Goal: Information Seeking & Learning: Find specific fact

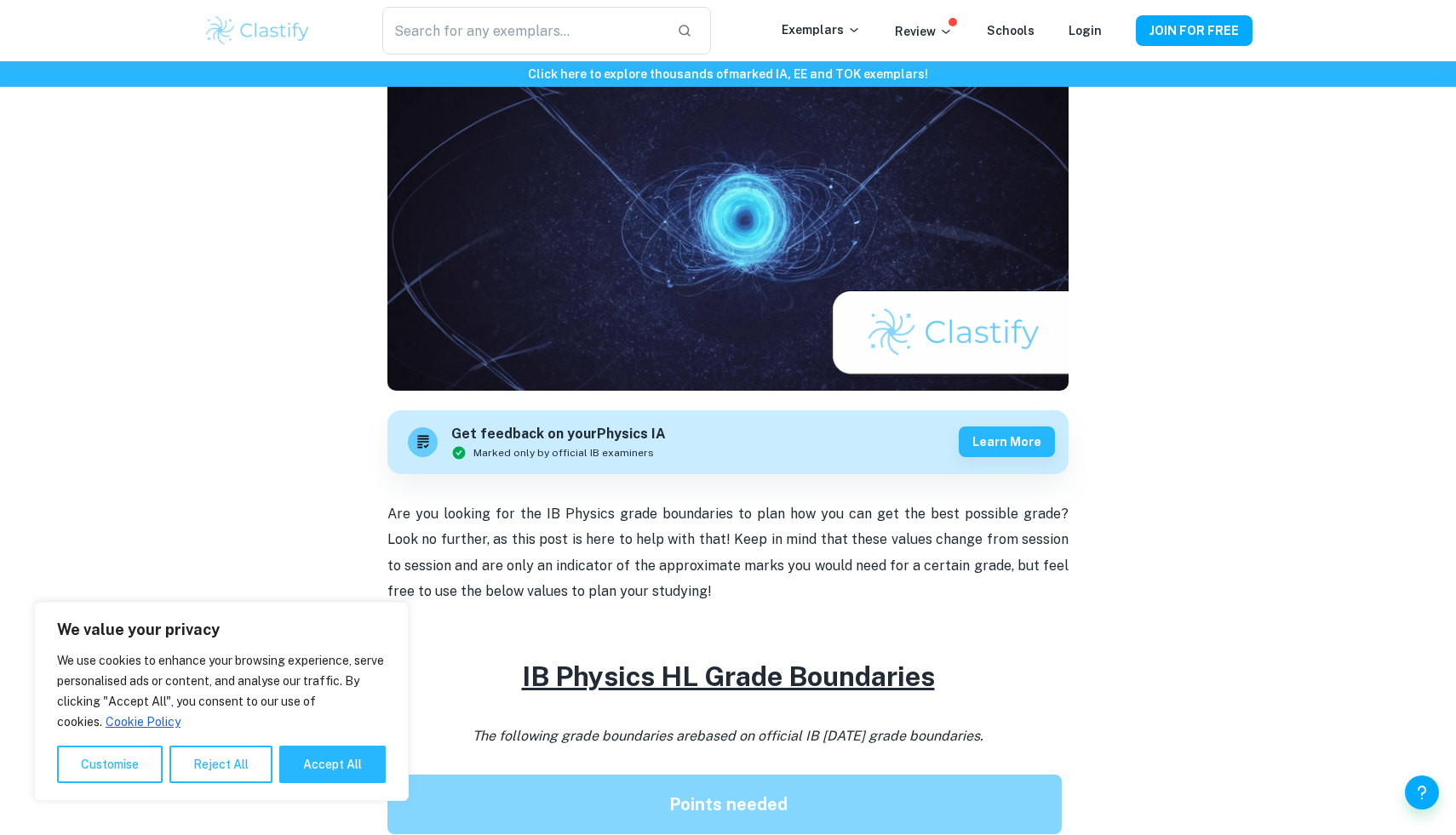
scroll to position [402, 0]
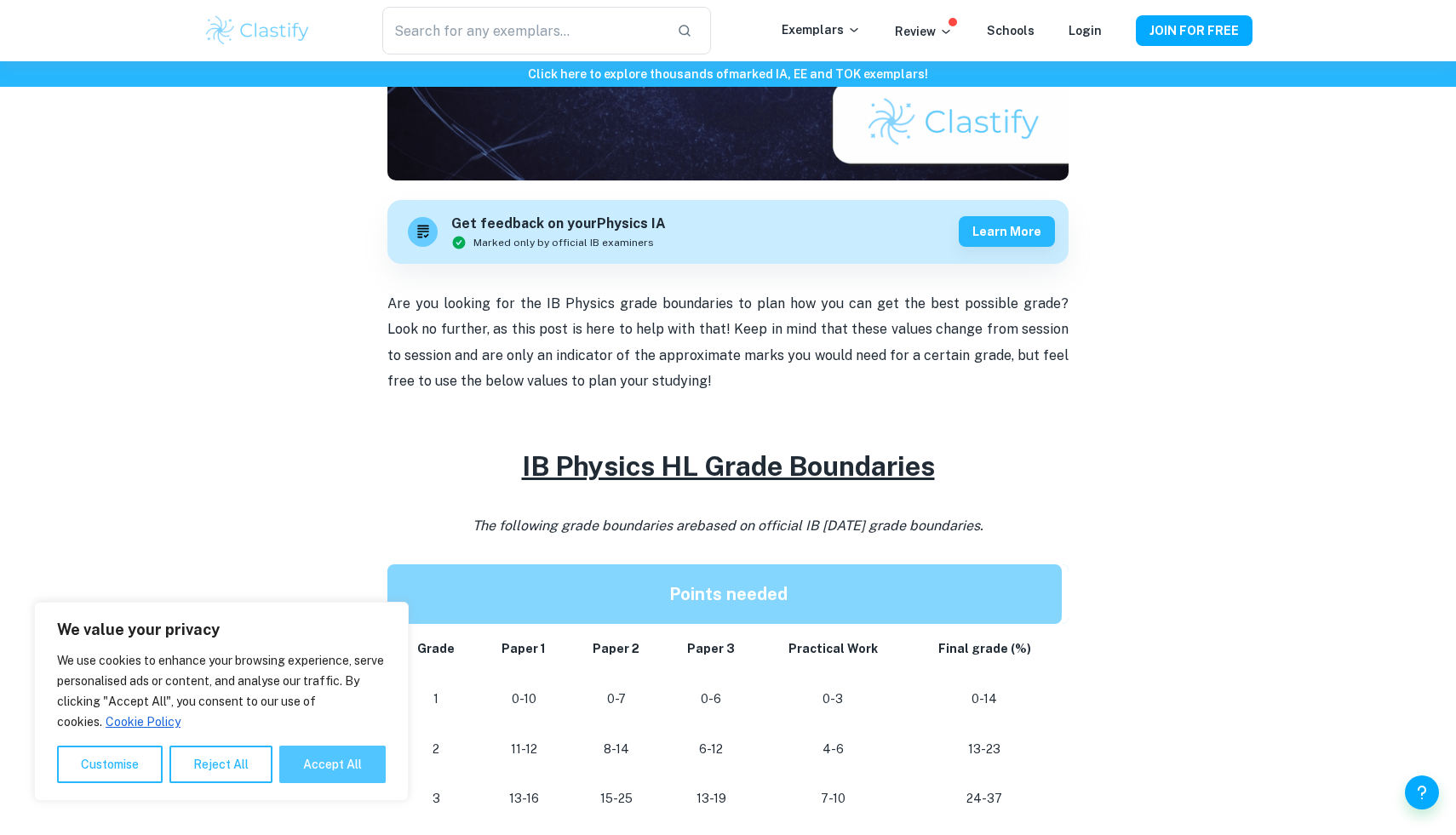
click at [333, 769] on button "Accept All" at bounding box center [333, 764] width 107 height 38
checkbox input "true"
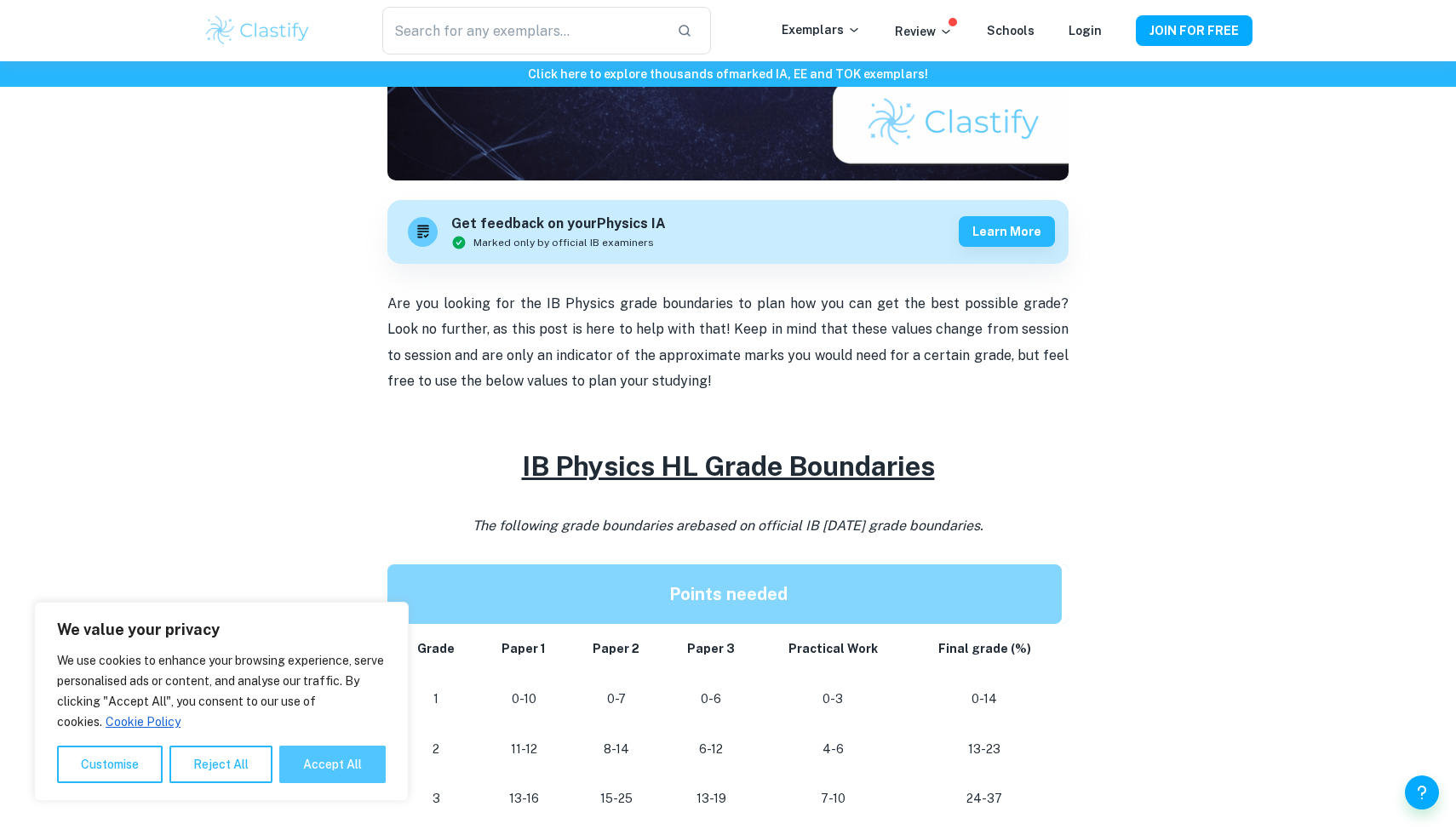
checkbox input "true"
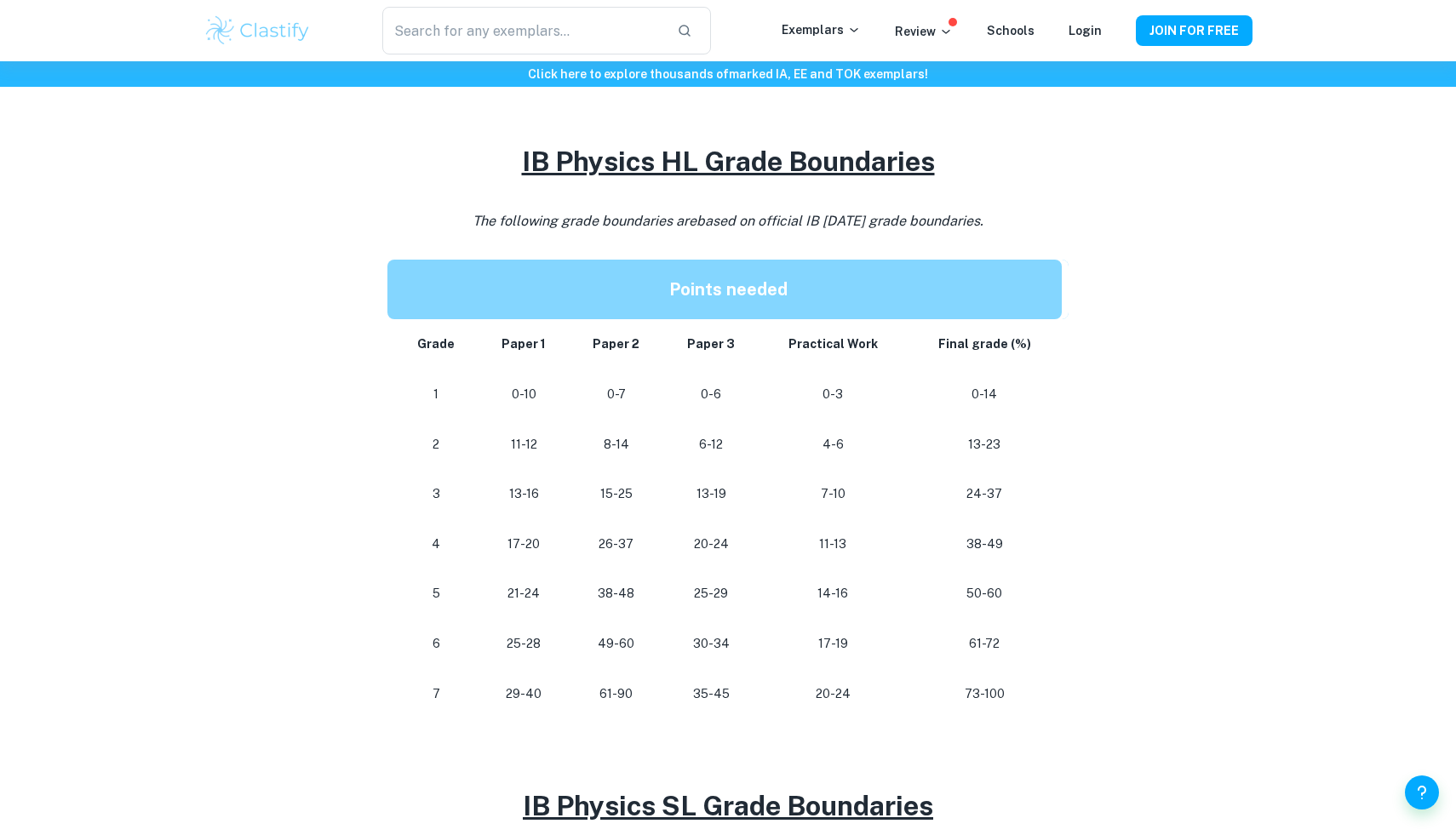
scroll to position [707, 0]
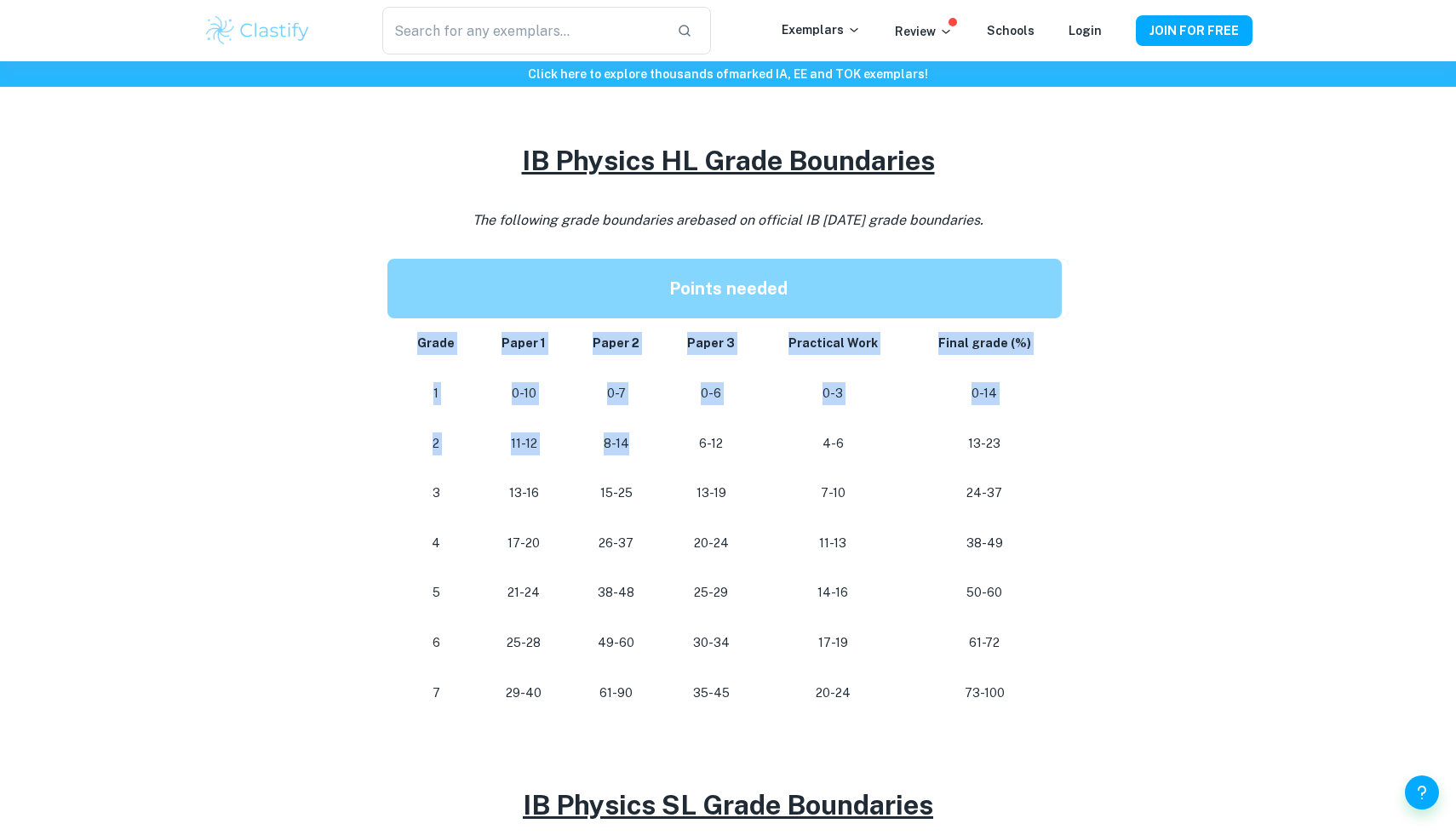
drag, startPoint x: 442, startPoint y: 349, endPoint x: 727, endPoint y: 495, distance: 320.2
click at [726, 489] on tbody "Grade Paper 1 Paper 2 Paper 3 Practical Work Final grade (%) 1 0-10 0-7 0-6 0-3…" at bounding box center [728, 518] width 681 height 399
click at [727, 495] on p "13-19" at bounding box center [711, 493] width 68 height 23
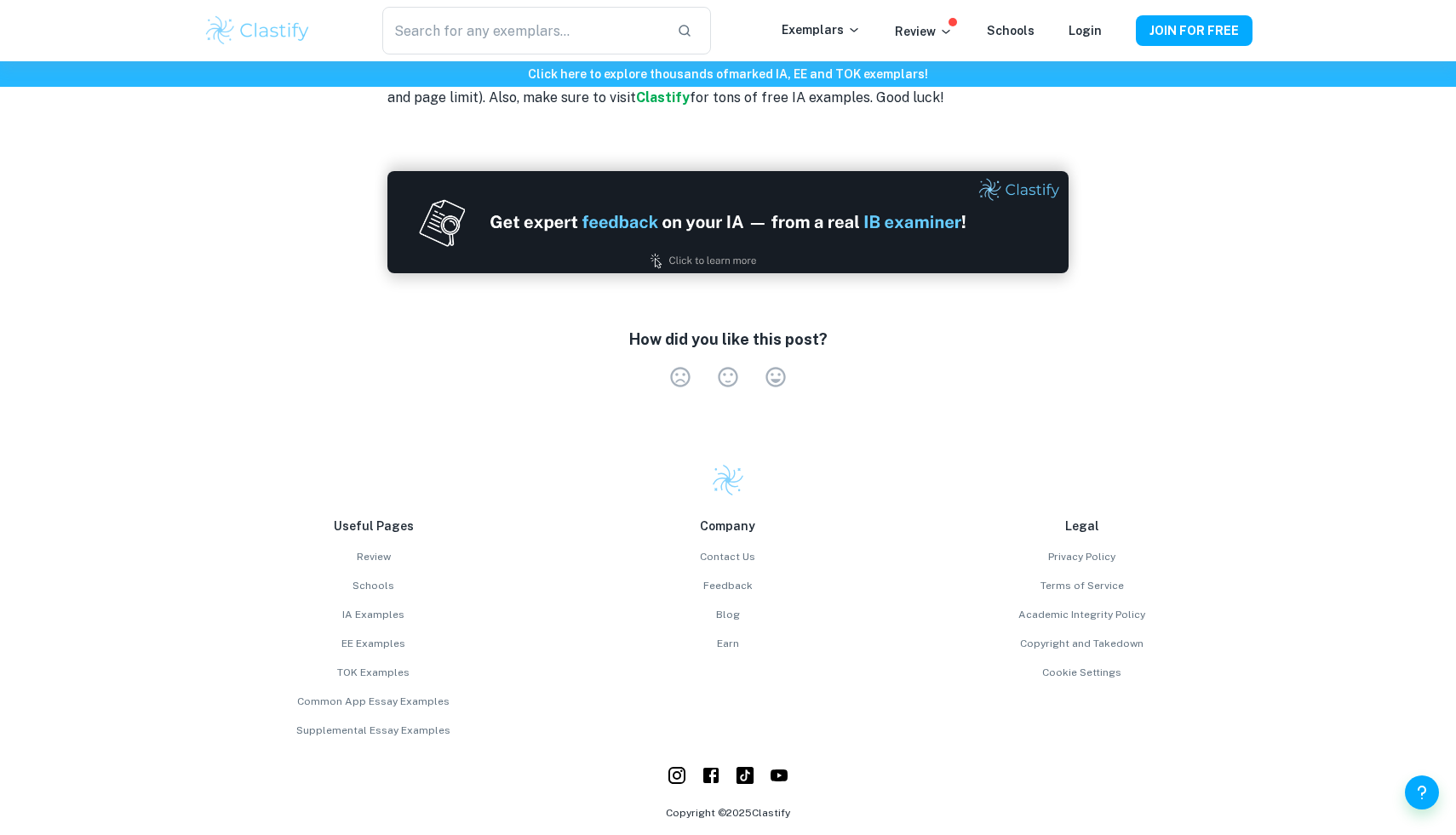
scroll to position [2150, 0]
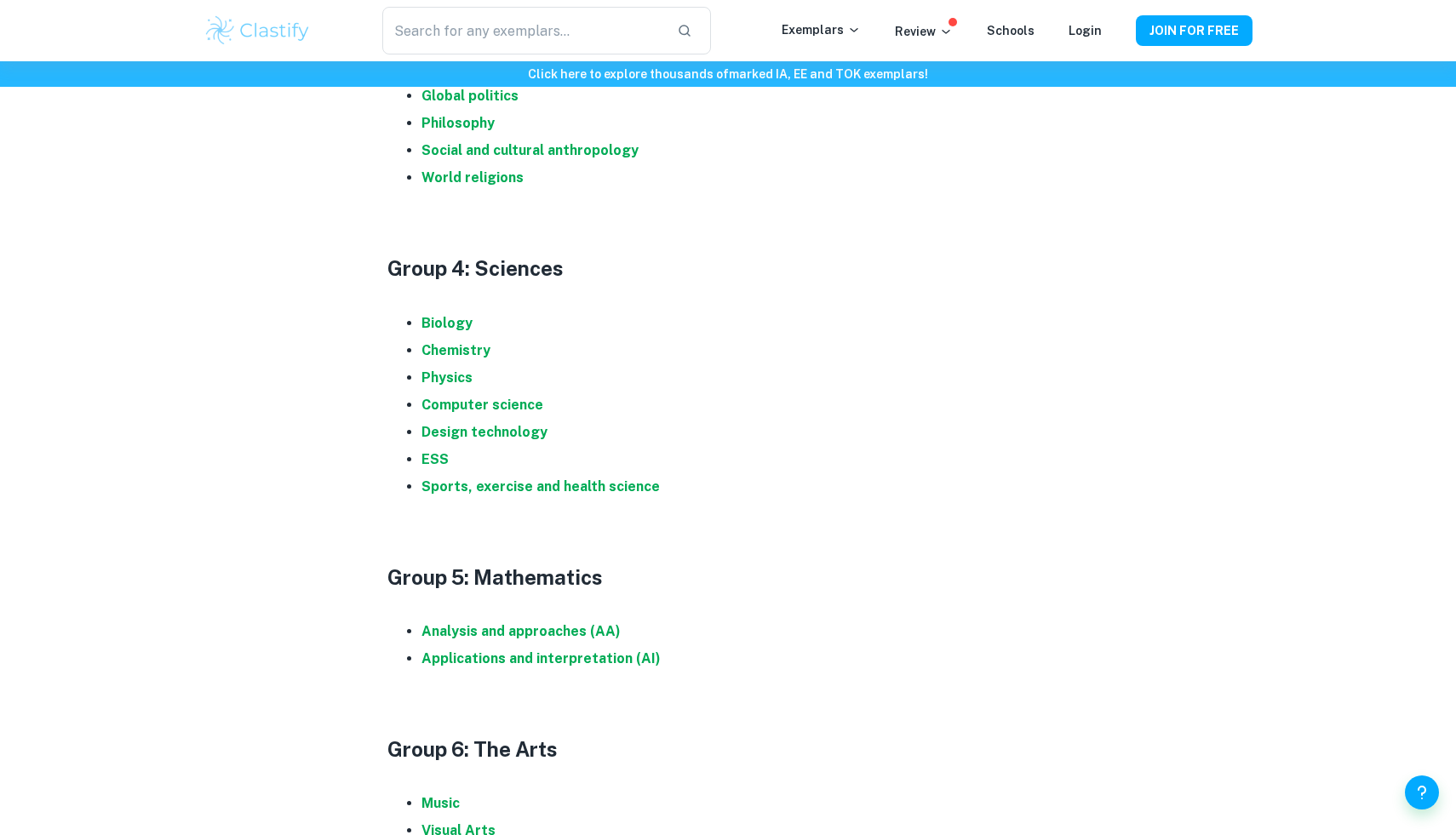
scroll to position [1583, 0]
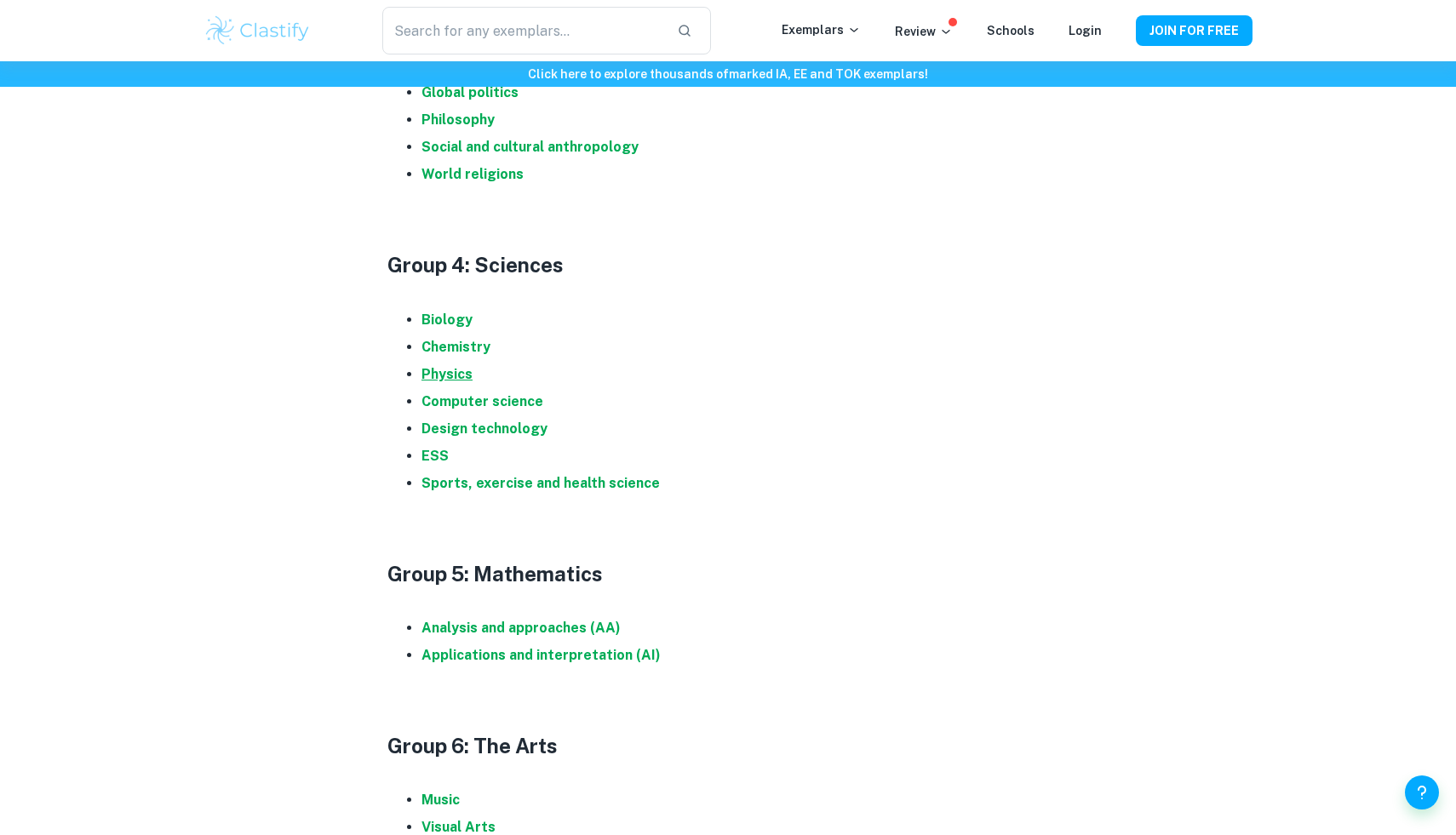
click at [457, 378] on strong "Physics" at bounding box center [447, 374] width 51 height 17
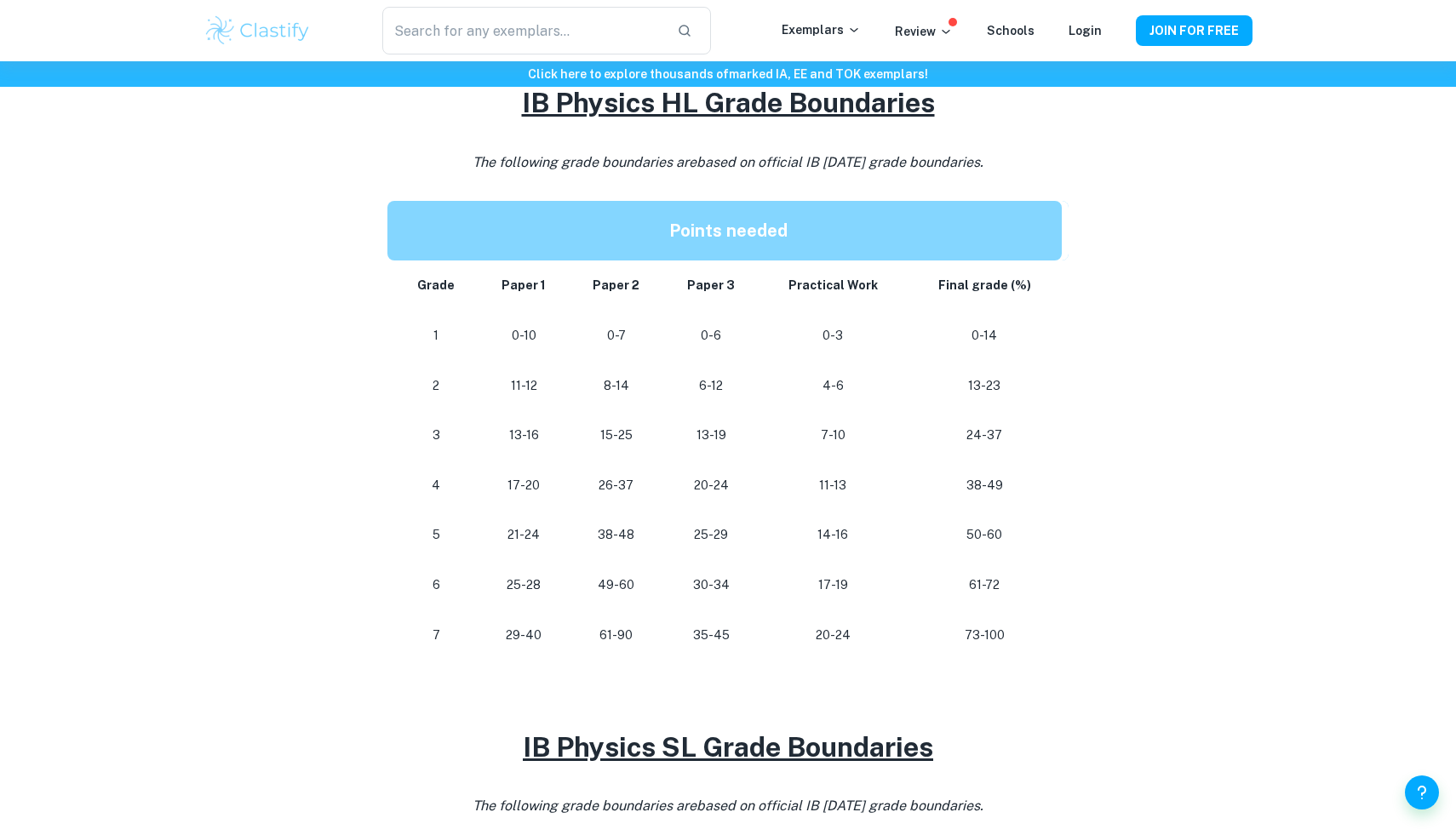
scroll to position [784, 0]
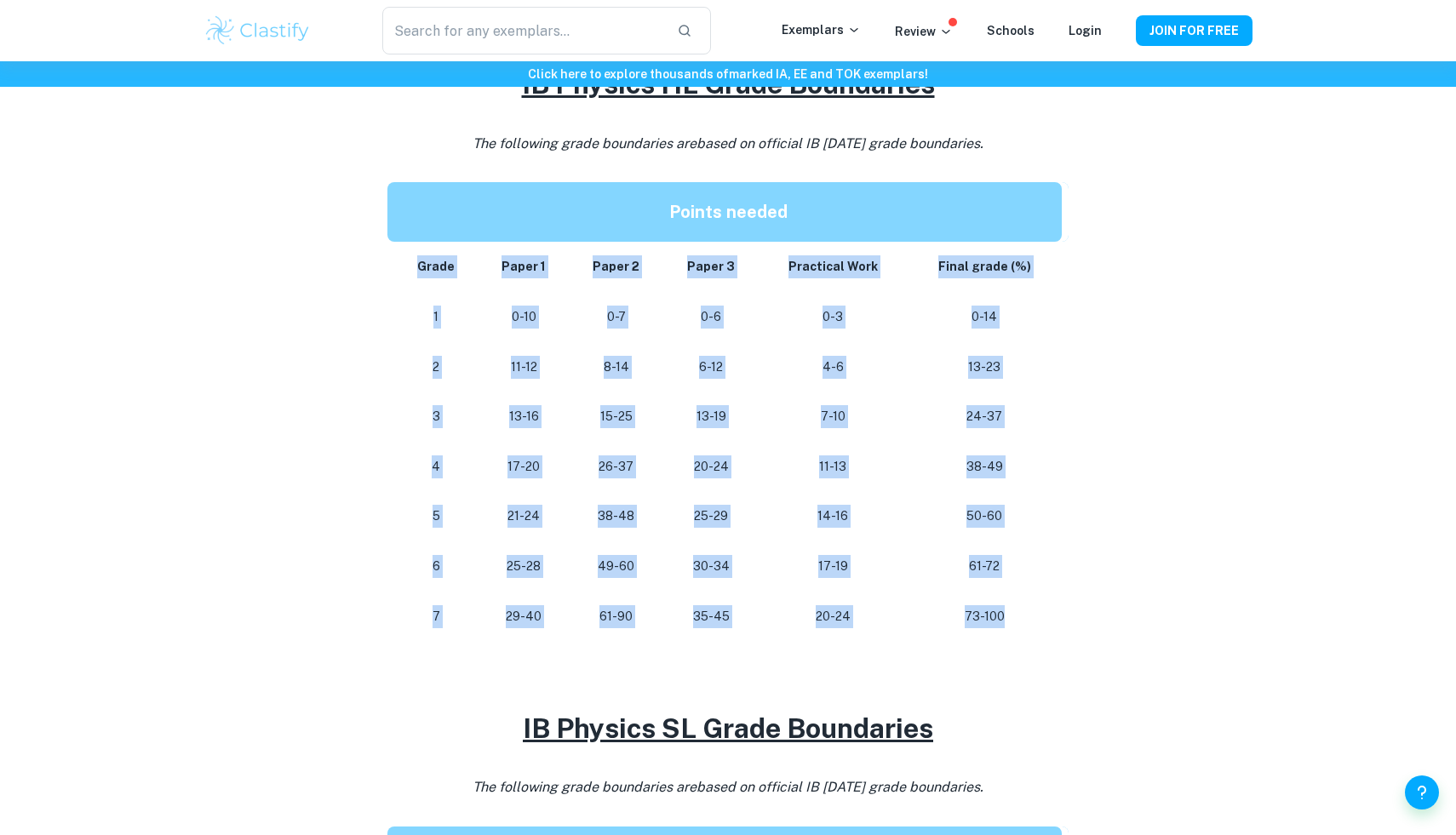
drag, startPoint x: 416, startPoint y: 270, endPoint x: 1058, endPoint y: 618, distance: 730.3
click at [1058, 618] on tbody "Grade Paper 1 Paper 2 Paper 3 Practical Work Final grade (%) 1 0-10 0-7 0-6 0-3…" at bounding box center [728, 441] width 681 height 399
click at [1058, 618] on td "73-100" at bounding box center [987, 618] width 162 height 51
drag, startPoint x: 1058, startPoint y: 618, endPoint x: 399, endPoint y: 266, distance: 747.1
click at [399, 266] on tbody "Grade Paper 1 Paper 2 Paper 3 Practical Work Final grade (%) 1 0-10 0-7 0-6 0-3…" at bounding box center [728, 441] width 681 height 399
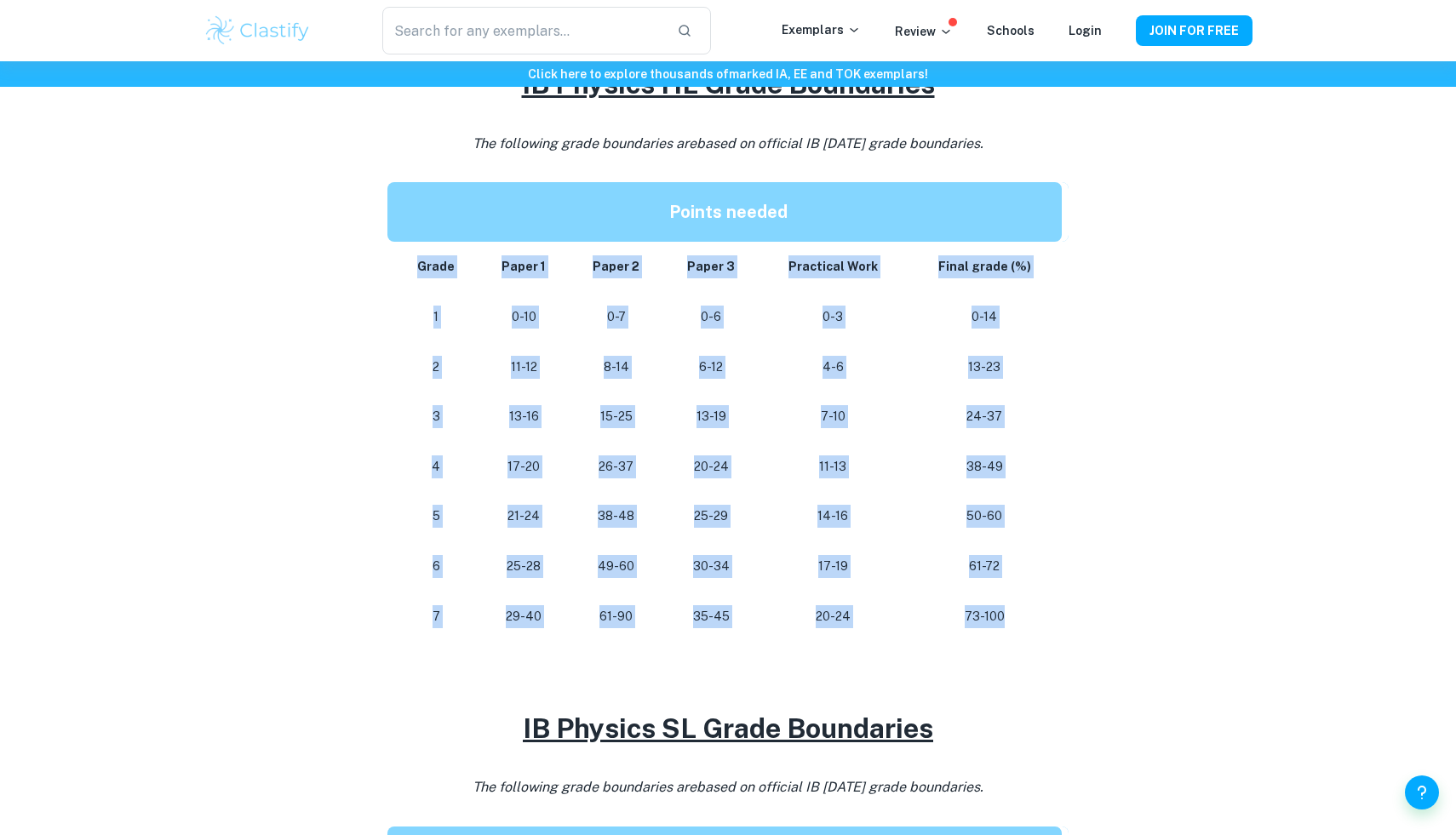
click at [397, 266] on td "Grade" at bounding box center [433, 267] width 91 height 51
drag, startPoint x: 420, startPoint y: 269, endPoint x: 1031, endPoint y: 645, distance: 717.4
click at [1031, 645] on div "Are you looking for the IB Physics grade boundaries to plan how you can get the…" at bounding box center [728, 675] width 681 height 1532
click at [1032, 645] on h2 at bounding box center [728, 661] width 681 height 41
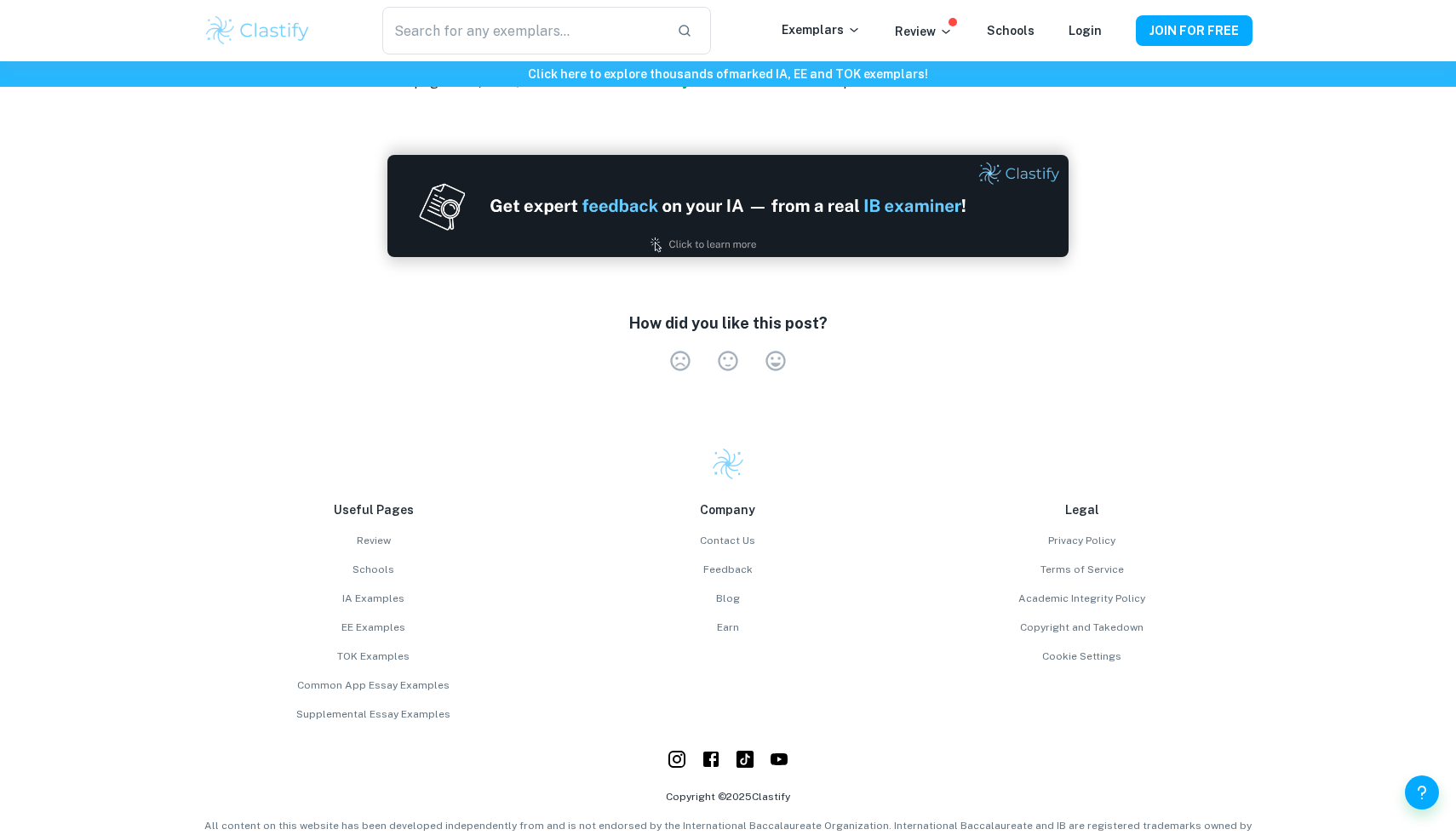
scroll to position [2109, 0]
